Goal: Obtain resource: Download file/media

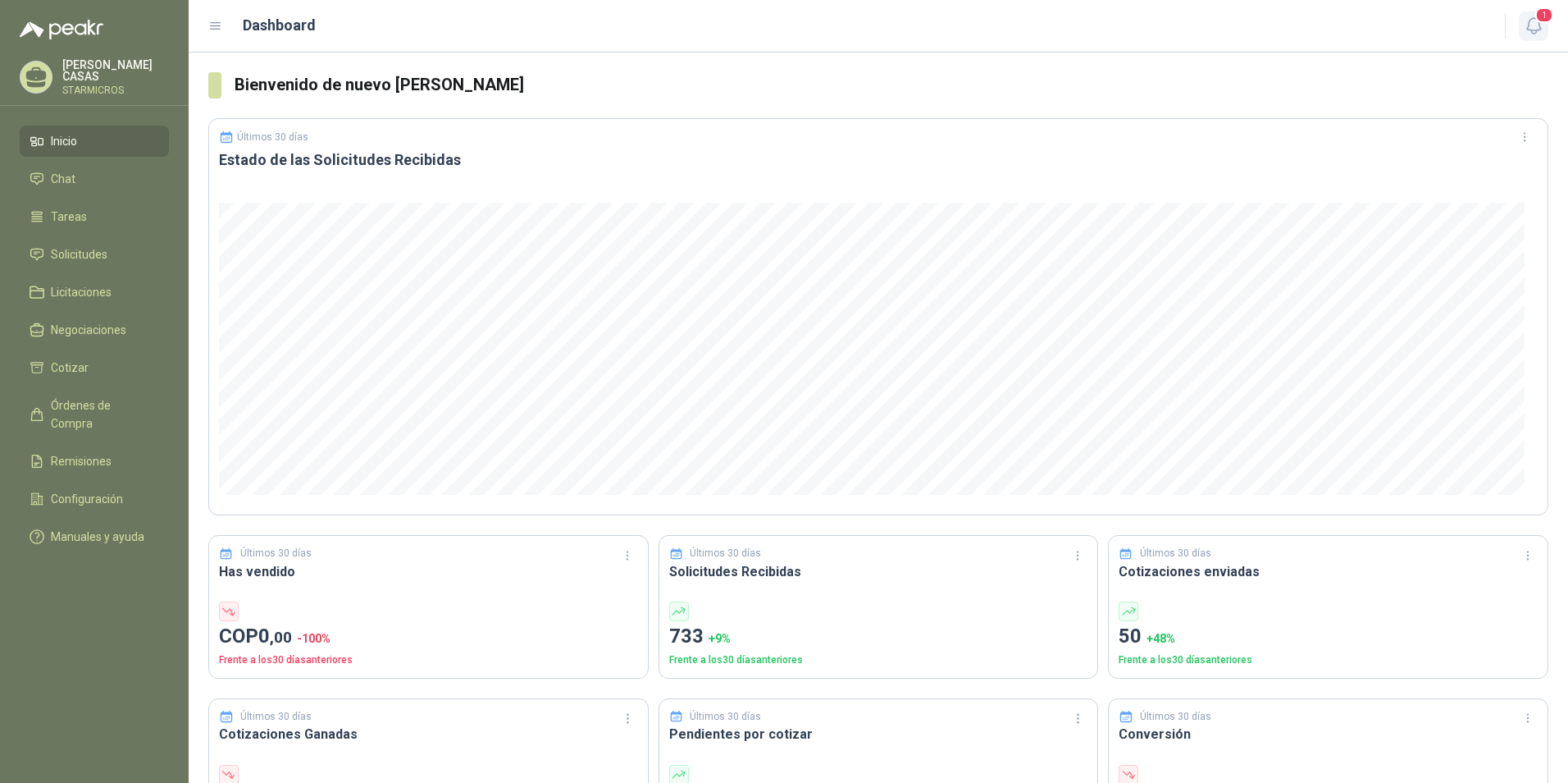
click at [1541, 27] on icon "button" at bounding box center [1534, 26] width 20 height 20
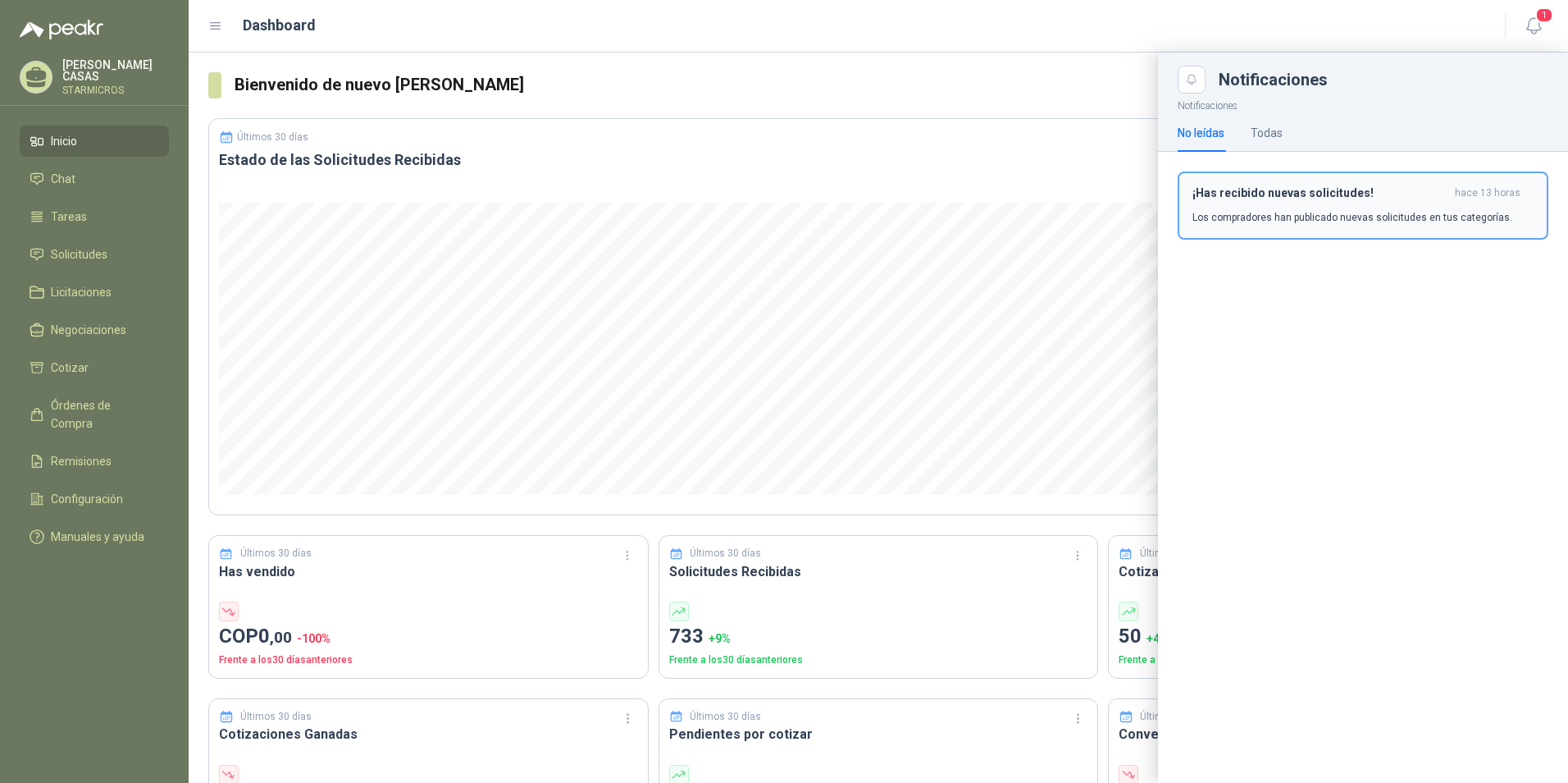
click at [1199, 190] on h3 "¡Has recibido nuevas solicitudes!" at bounding box center [1320, 193] width 256 height 14
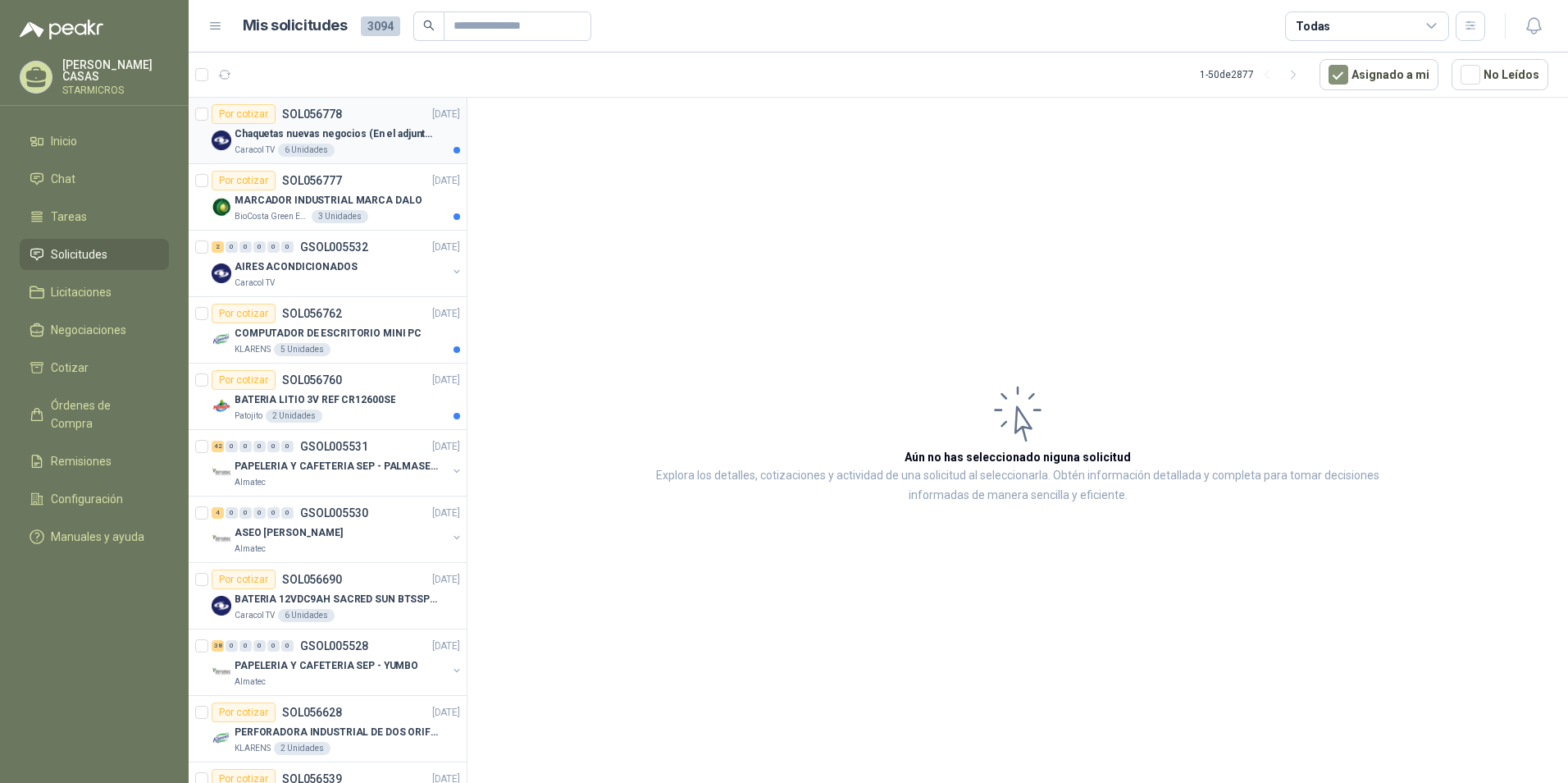
click at [374, 147] on div "Caracol TV 6 Unidades" at bounding box center [346, 150] width 225 height 13
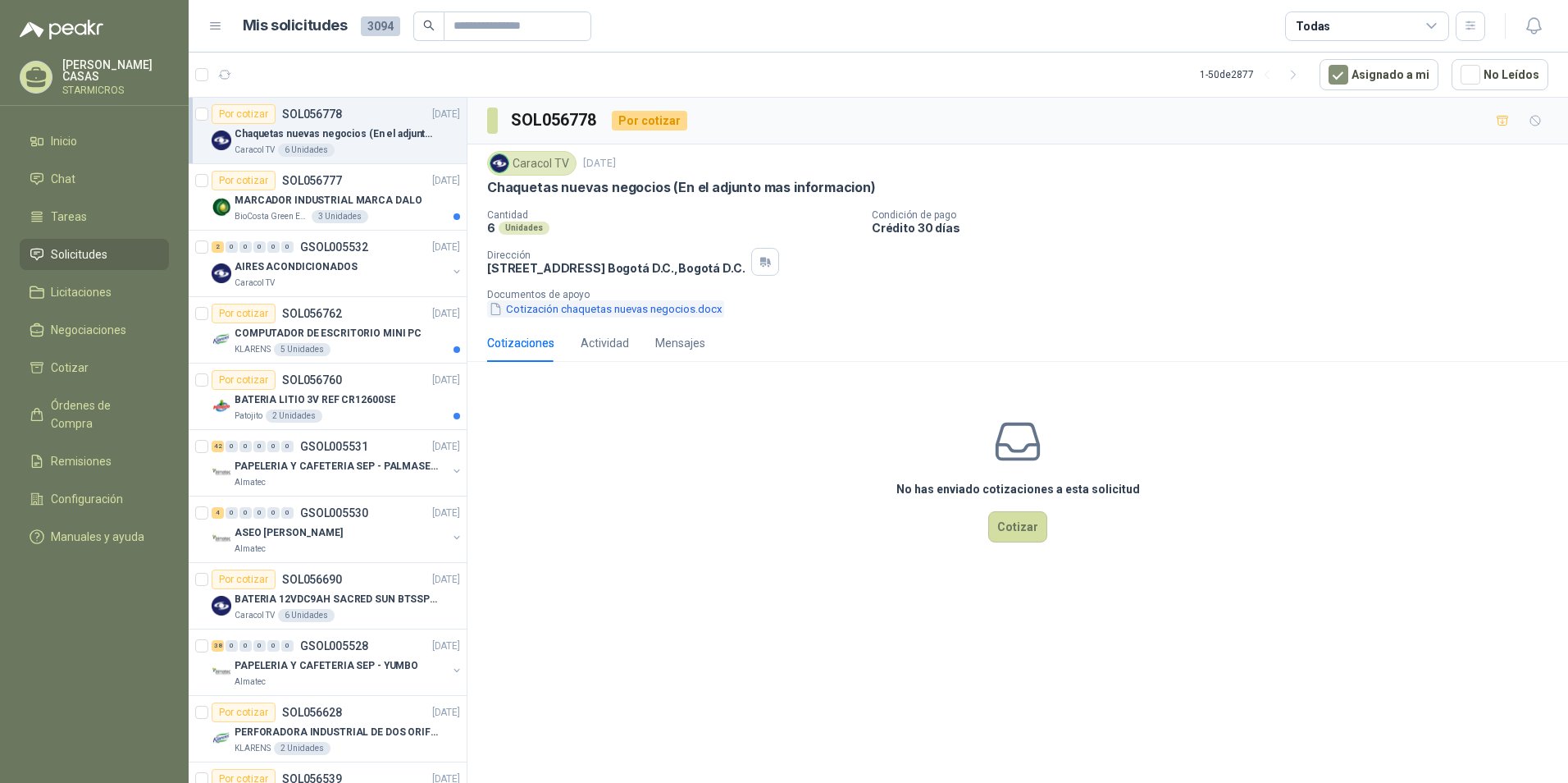
click at [601, 307] on button "Cotización chaquetas nuevas negocios.docx" at bounding box center [605, 308] width 237 height 17
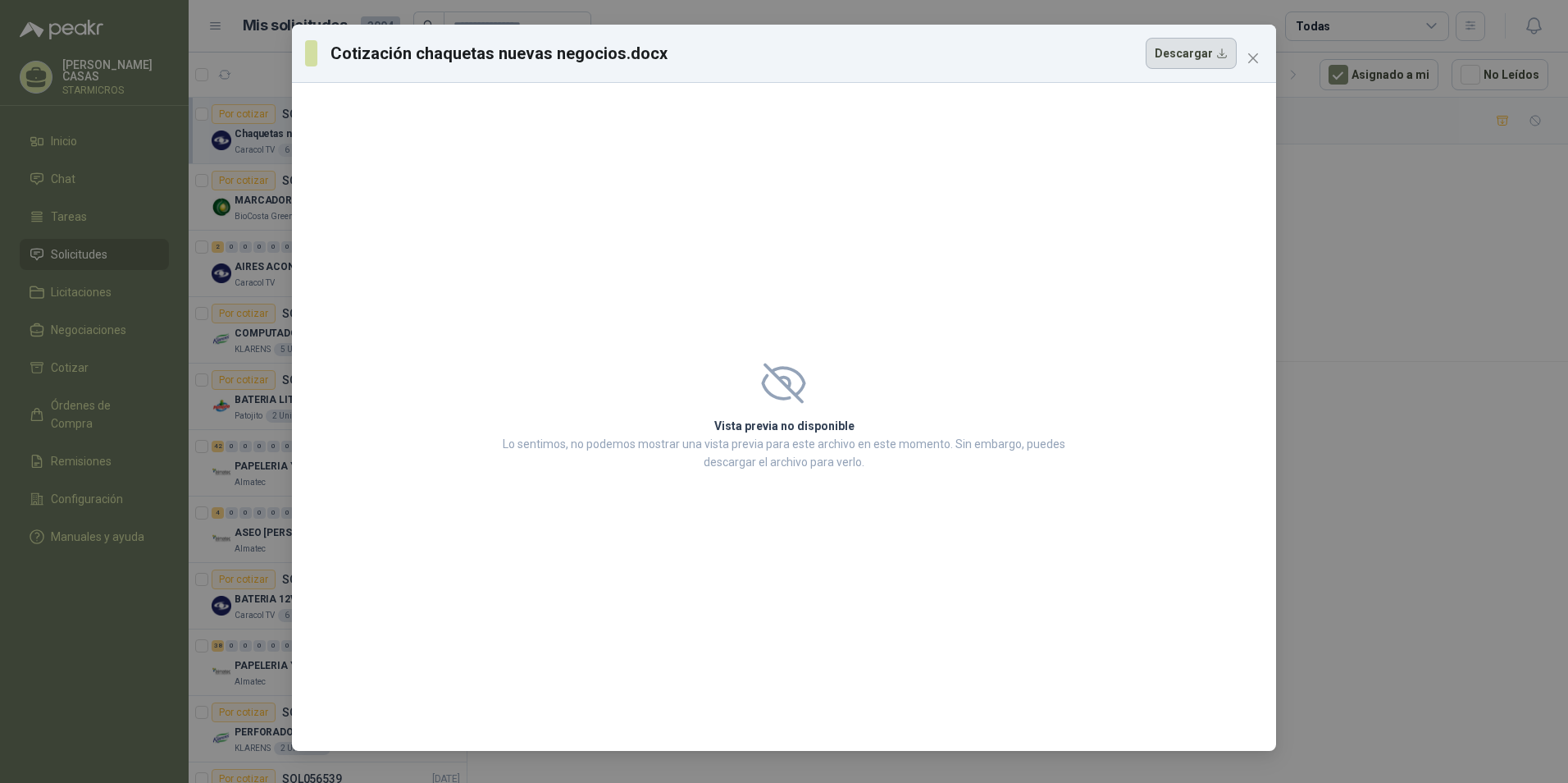
click at [1165, 43] on button "Descargar" at bounding box center [1191, 53] width 91 height 31
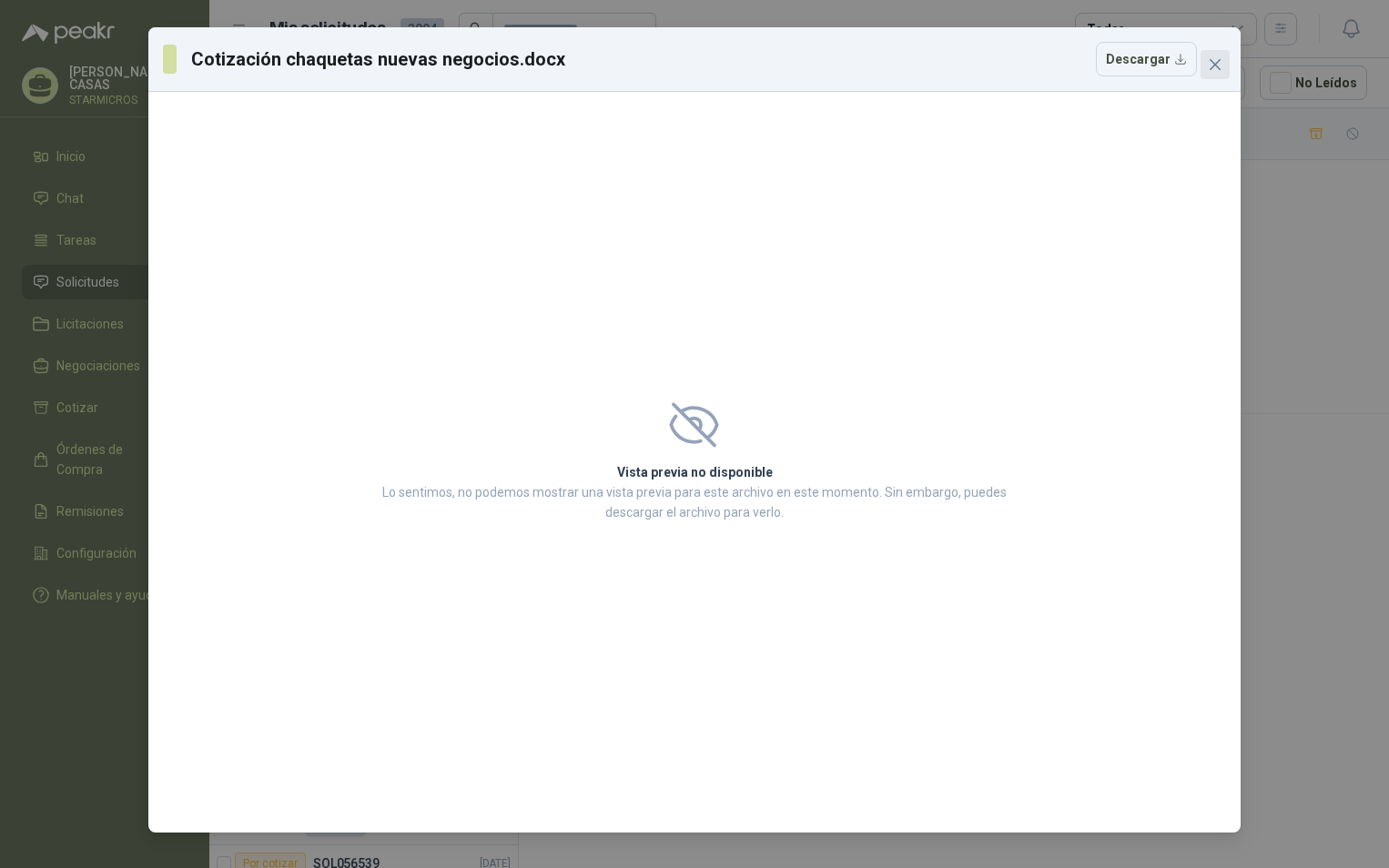
click at [1214, 73] on button "Close" at bounding box center [1214, 64] width 29 height 29
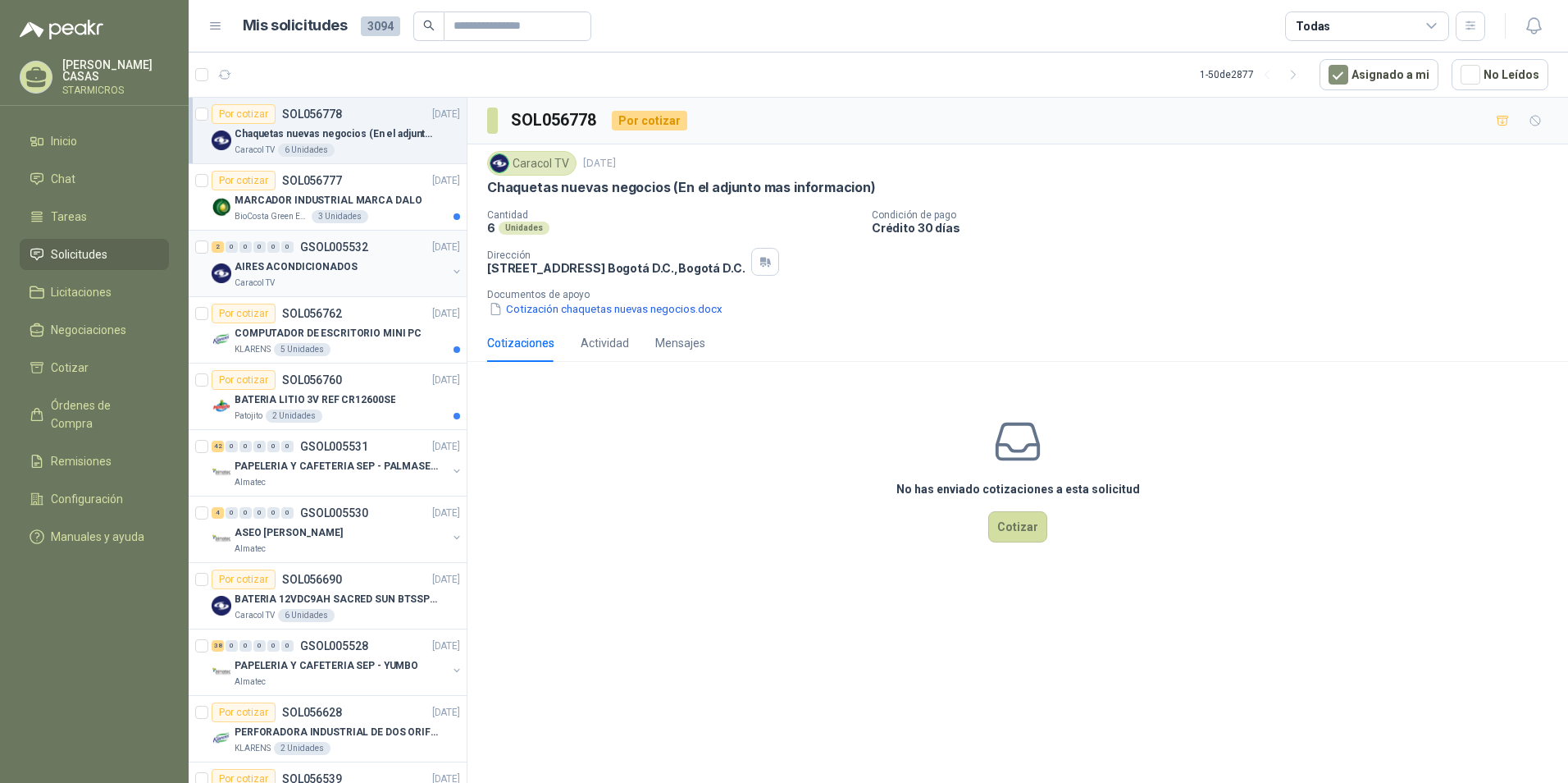
click at [381, 277] on div "Caracol TV" at bounding box center [340, 282] width 213 height 13
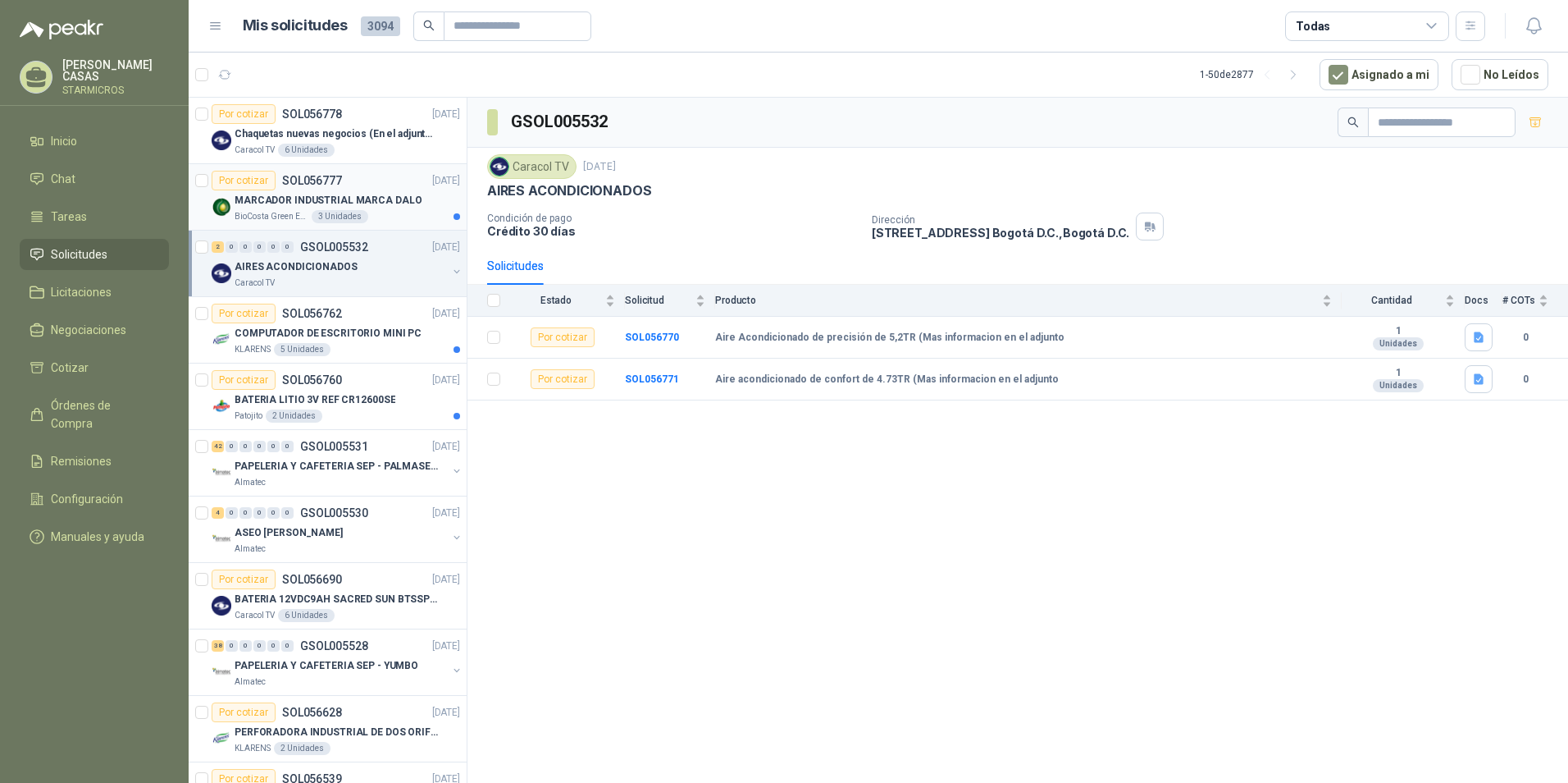
click at [317, 214] on div "3 Unidades" at bounding box center [340, 216] width 57 height 13
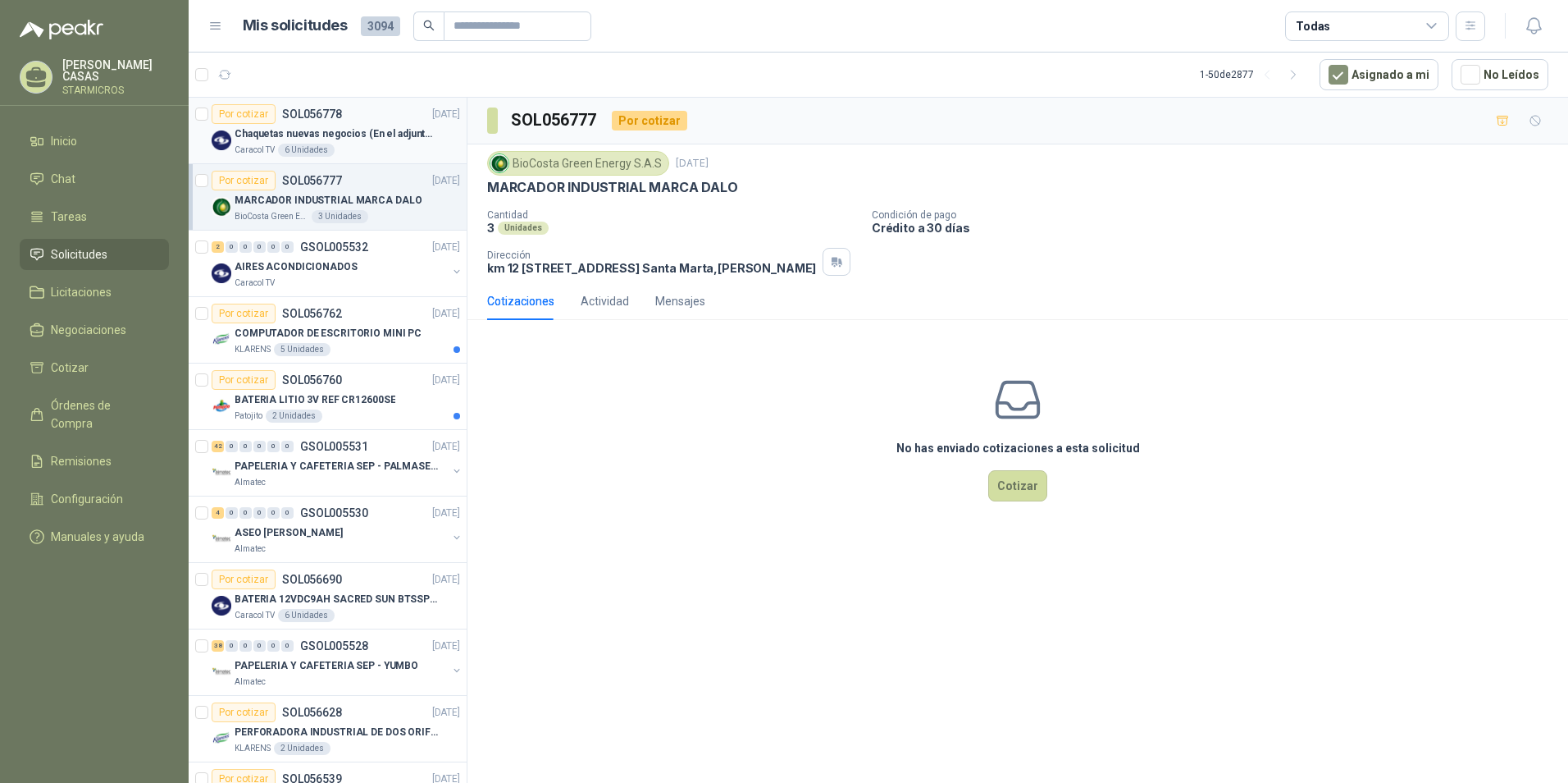
click at [362, 161] on article "Por cotizar SOL056778 [DATE] Chaquetas nuevas negocios (En el adjunto mas infor…" at bounding box center [328, 131] width 278 height 67
